Goal: Information Seeking & Learning: Find specific fact

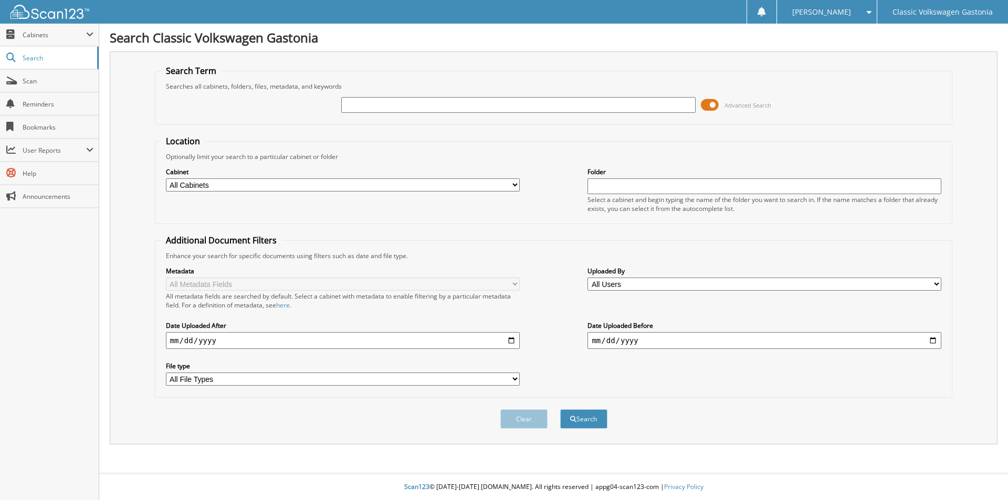
click at [444, 108] on input "text" at bounding box center [518, 105] width 354 height 16
type input "33733"
click at [560, 410] on button "Search" at bounding box center [583, 419] width 47 height 19
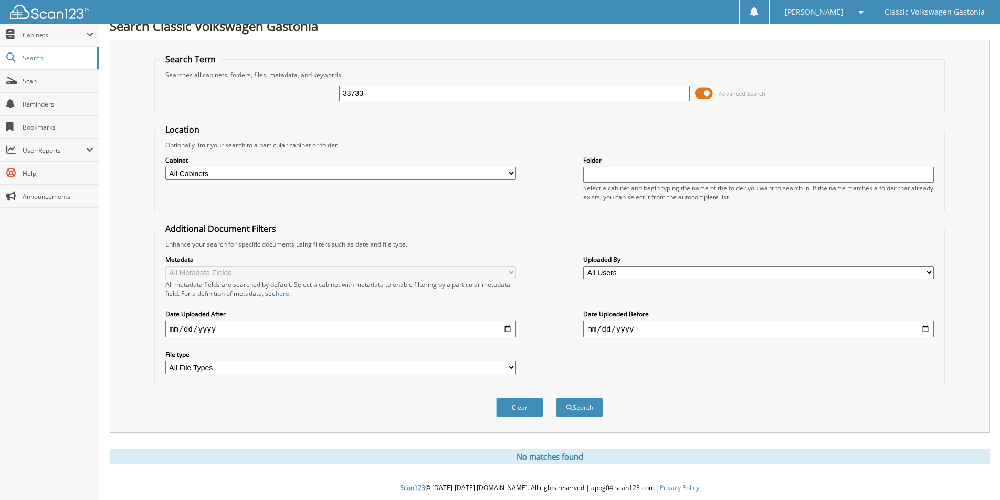
scroll to position [13, 0]
click at [582, 395] on div "Clear Search" at bounding box center [549, 406] width 791 height 43
click at [577, 408] on button "Search" at bounding box center [579, 406] width 47 height 19
